Goal: Task Accomplishment & Management: Manage account settings

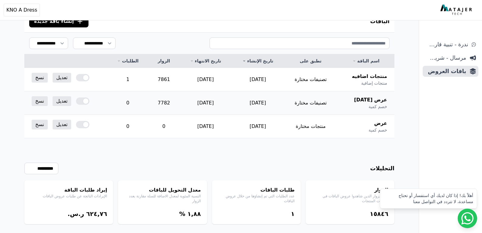
scroll to position [81, 0]
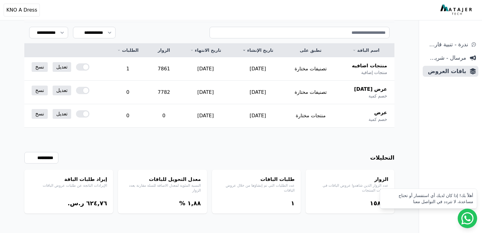
click at [335, 220] on div "**********" at bounding box center [209, 91] width 419 height 284
click at [276, 199] on div "١" at bounding box center [256, 203] width 77 height 9
click at [84, 68] on div at bounding box center [82, 66] width 13 height 7
click at [84, 87] on td "تعديل نسخ" at bounding box center [65, 90] width 83 height 19
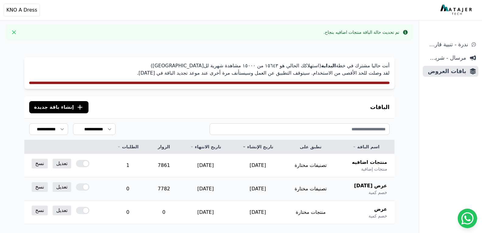
click at [82, 188] on div at bounding box center [82, 186] width 13 height 7
